Goal: Find specific page/section: Find specific page/section

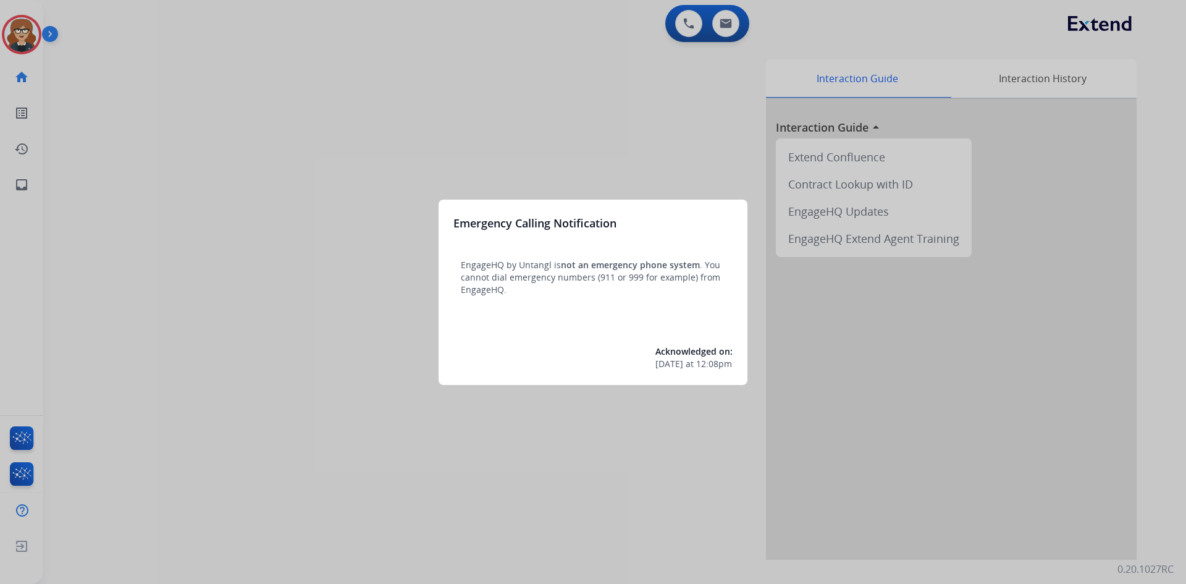
click at [414, 65] on div at bounding box center [593, 292] width 1186 height 584
